Goal: Information Seeking & Learning: Learn about a topic

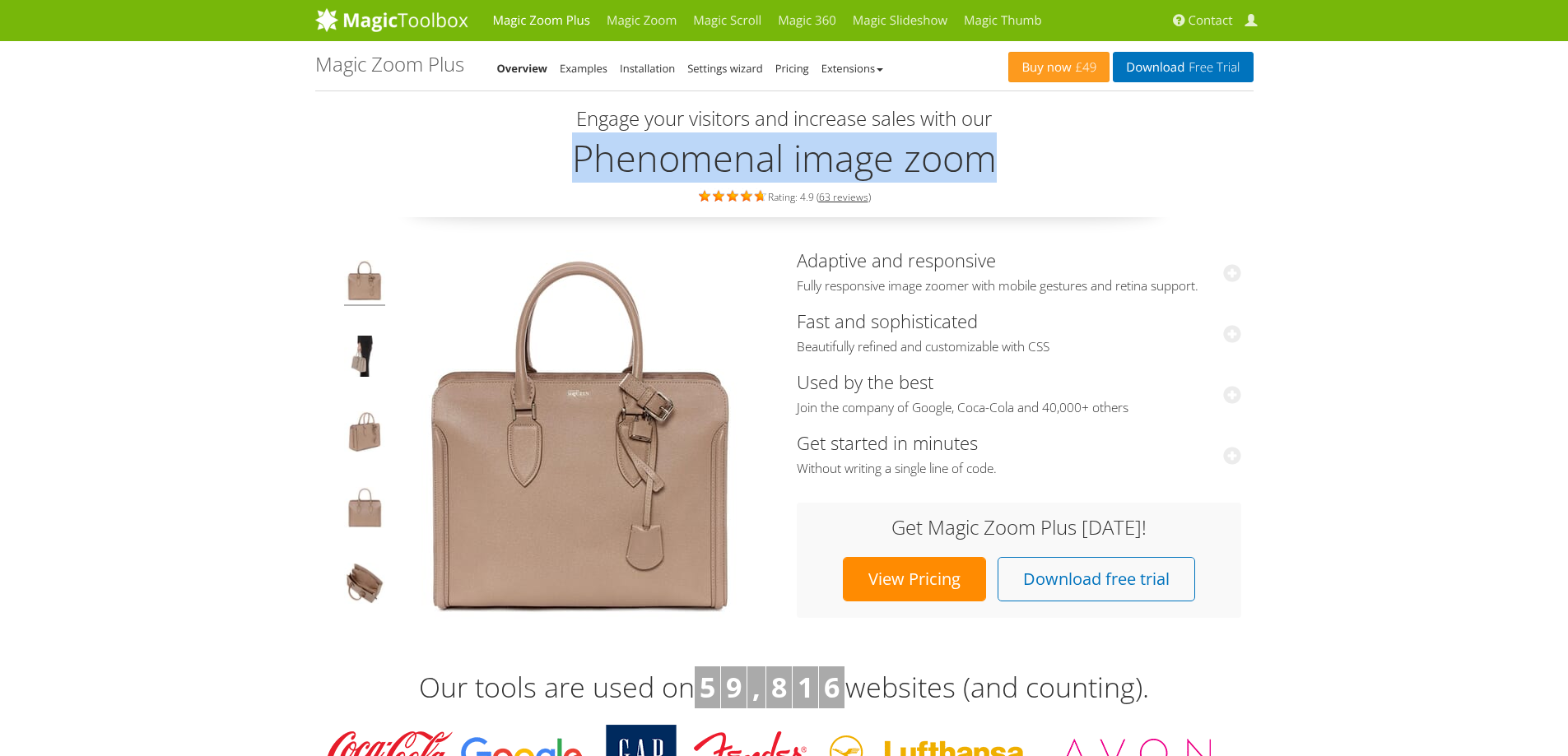
drag, startPoint x: 581, startPoint y: 153, endPoint x: 1082, endPoint y: 153, distance: 501.0
click at [1082, 153] on h2 "Phenomenal image zoom" at bounding box center [784, 159] width 938 height 41
copy h2 "Phenomenal image zoom"
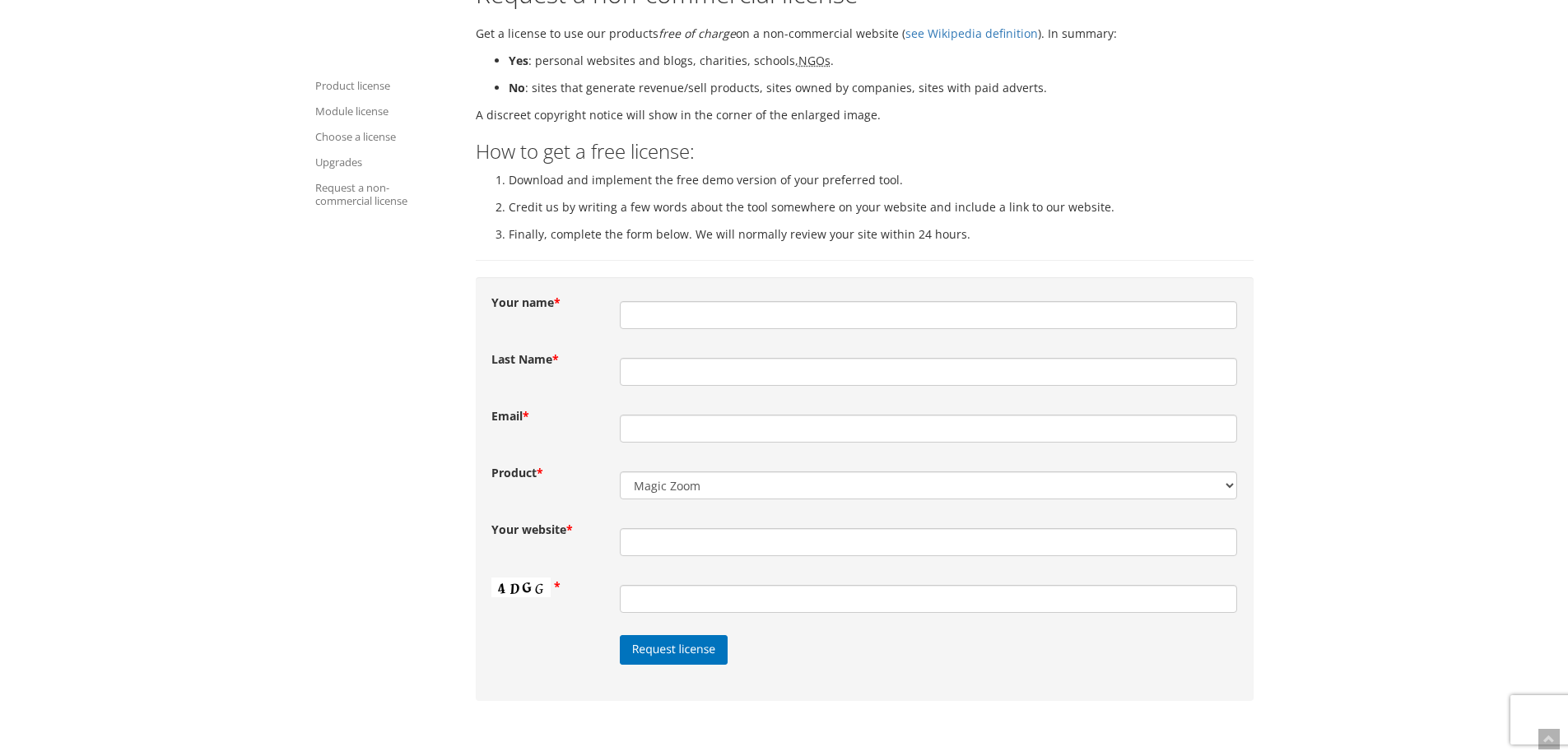
scroll to position [2139, 0]
